Goal: Information Seeking & Learning: Learn about a topic

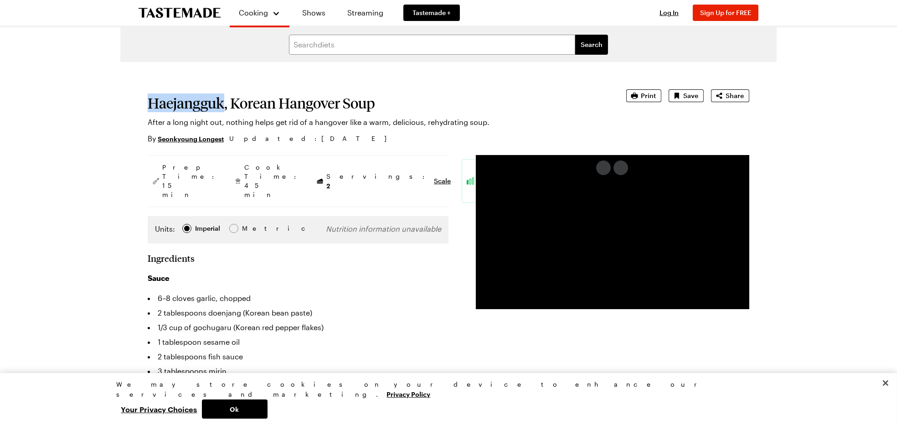
drag, startPoint x: 151, startPoint y: 106, endPoint x: 222, endPoint y: 108, distance: 70.7
click at [222, 108] on h1 "Haejangguk, Korean Hangover Soup" at bounding box center [374, 103] width 453 height 16
drag, startPoint x: 148, startPoint y: 102, endPoint x: 222, endPoint y: 99, distance: 73.9
click at [222, 99] on h1 "Haejangguk, Korean Hangover Soup" at bounding box center [374, 103] width 453 height 16
